Goal: Task Accomplishment & Management: Manage account settings

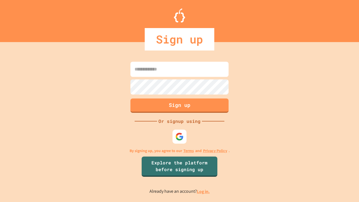
click at [203, 191] on link "Log in." at bounding box center [203, 191] width 13 height 6
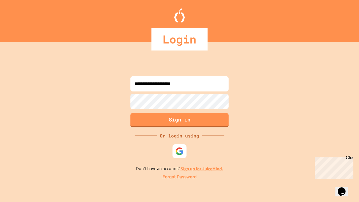
type input "**********"
